Goal: Check status: Check status

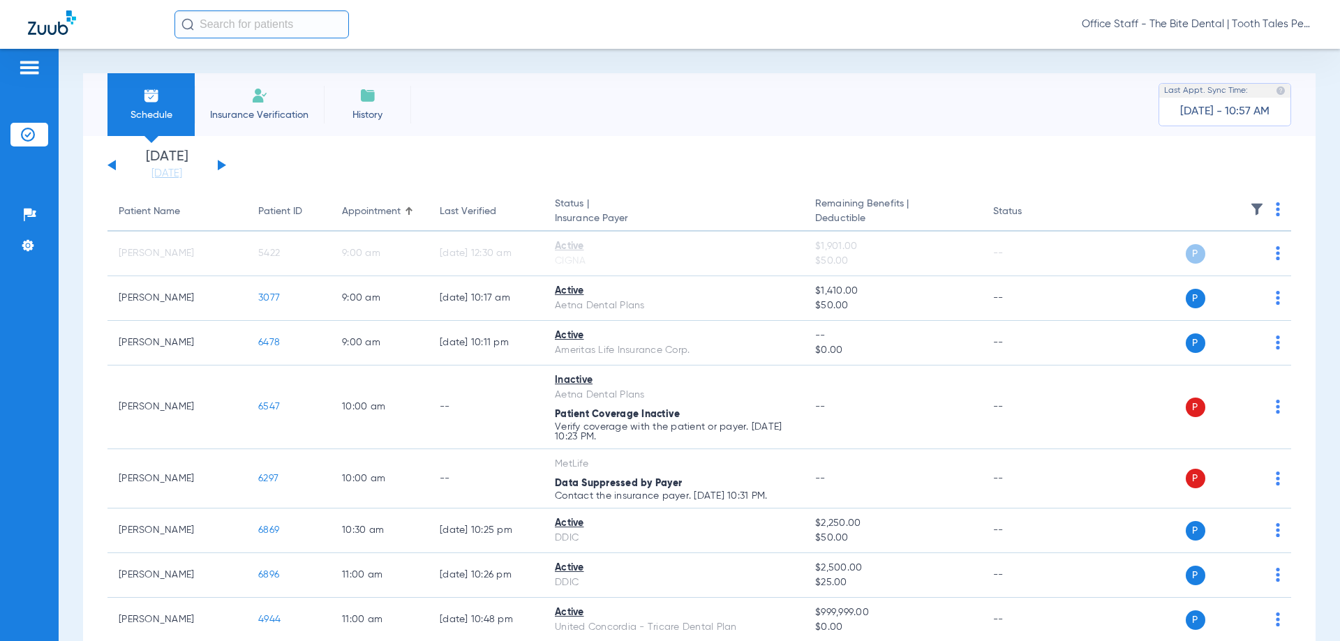
click at [218, 167] on button at bounding box center [222, 165] width 8 height 10
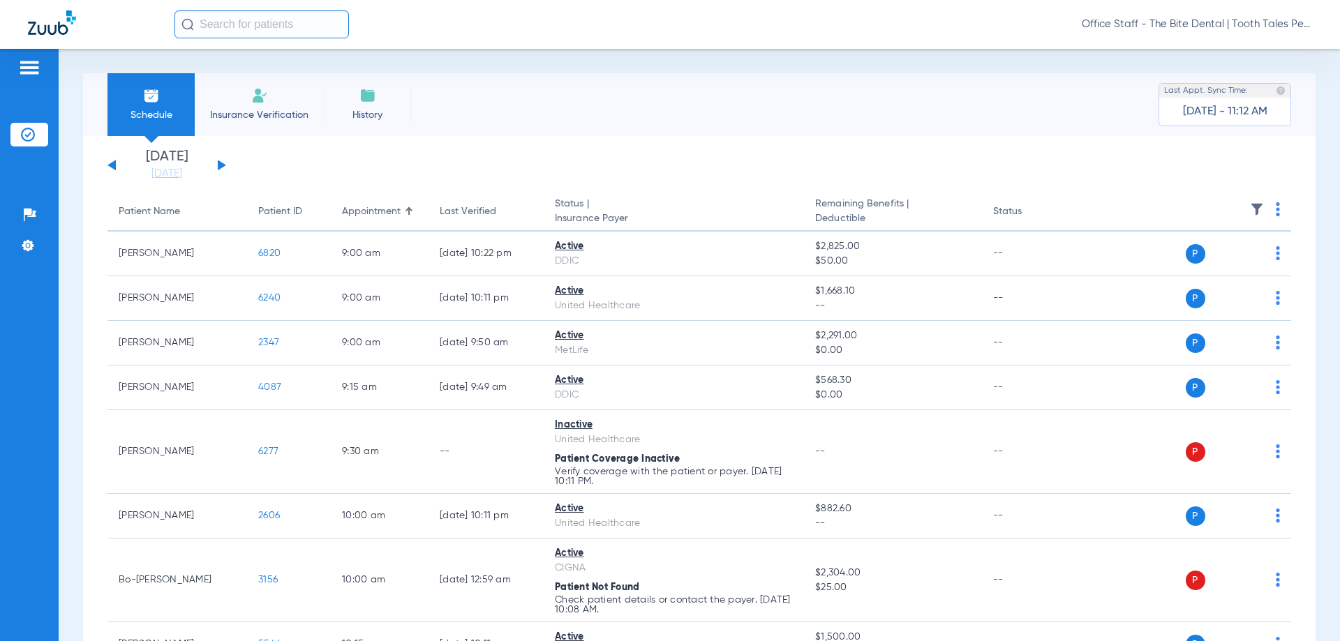
click at [218, 169] on div "[DATE] [DATE] [DATE] [DATE] [DATE] [DATE] [DATE] [DATE] [DATE] [DATE] [DATE] [D…" at bounding box center [166, 165] width 119 height 31
click at [220, 167] on button at bounding box center [222, 165] width 8 height 10
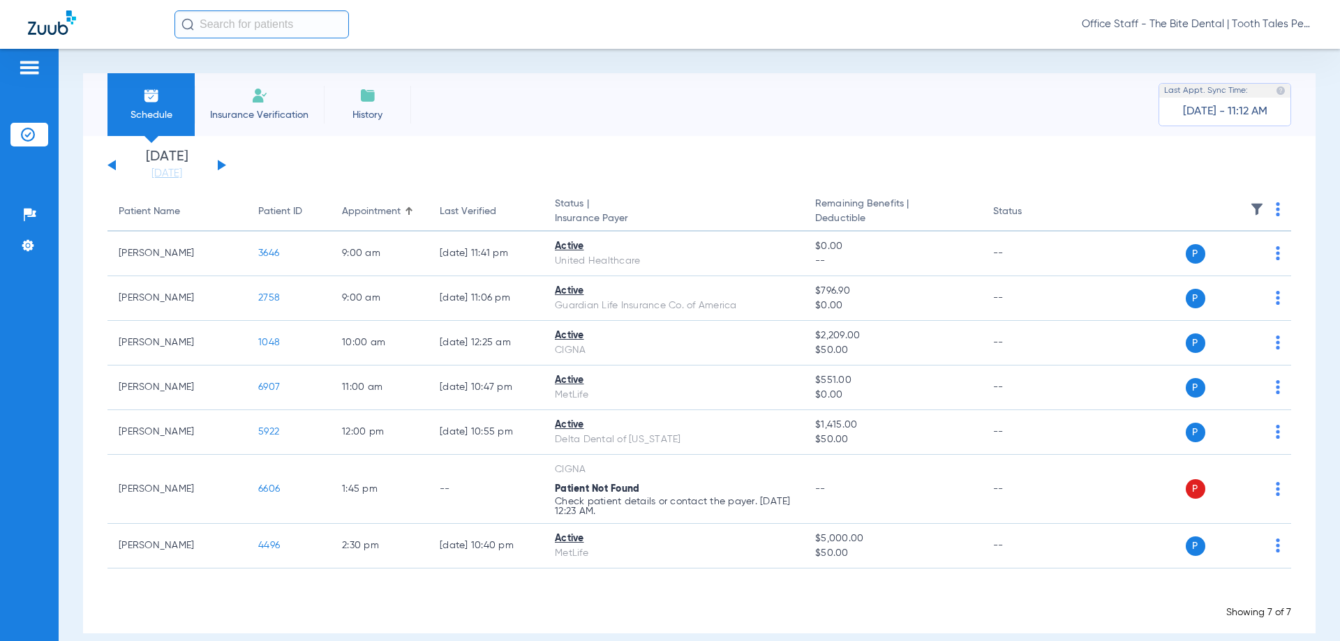
click at [218, 165] on div "[DATE] [DATE] [DATE] [DATE] [DATE] [DATE] [DATE] [DATE] [DATE] [DATE] [DATE] [D…" at bounding box center [166, 165] width 119 height 31
click at [220, 167] on button at bounding box center [222, 165] width 8 height 10
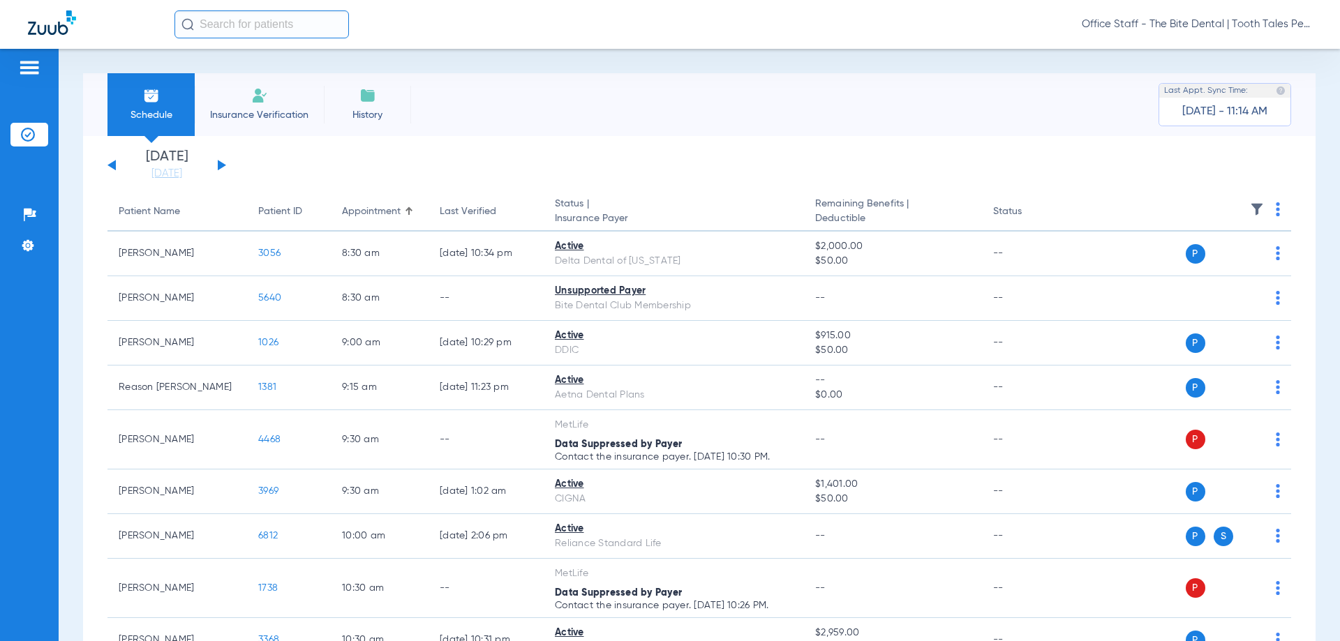
click at [222, 165] on button at bounding box center [222, 165] width 8 height 10
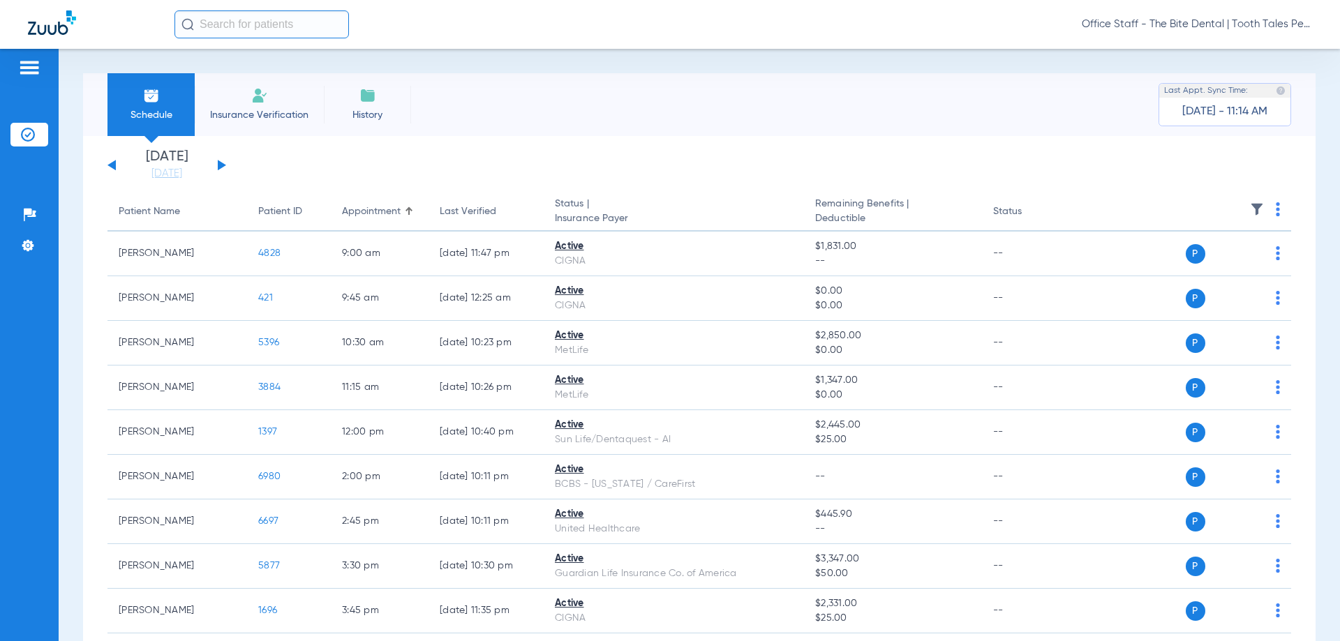
click at [222, 163] on button at bounding box center [222, 165] width 8 height 10
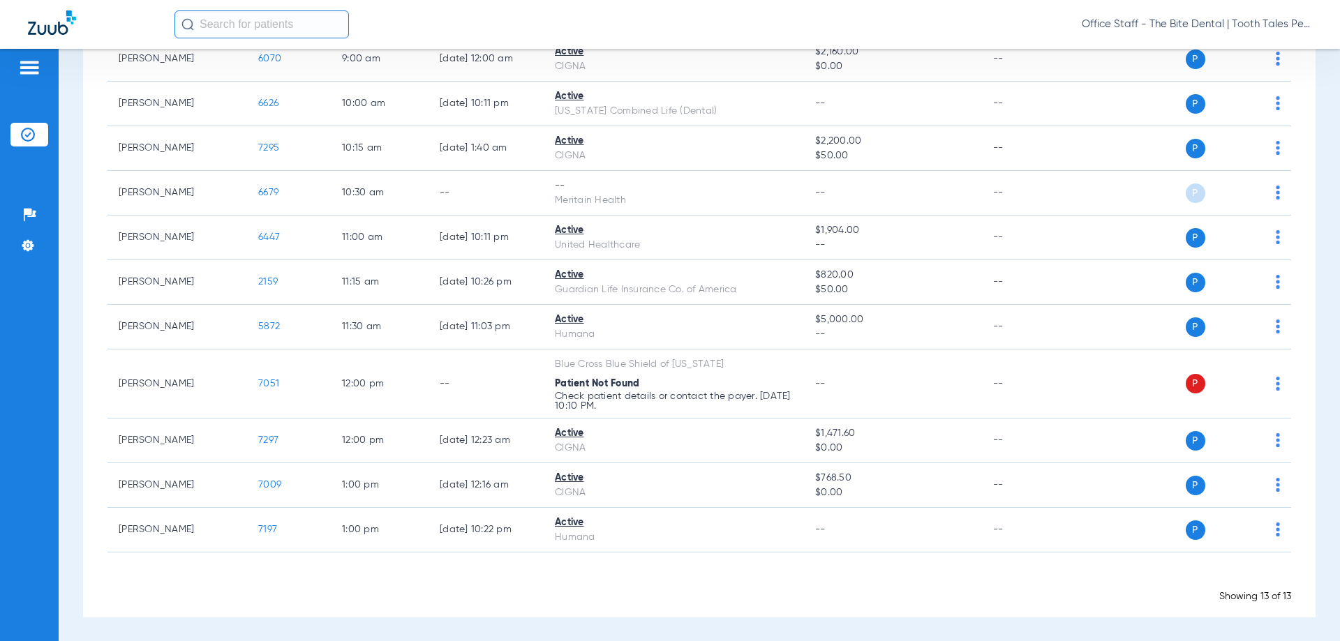
scroll to position [280, 0]
